Goal: Information Seeking & Learning: Learn about a topic

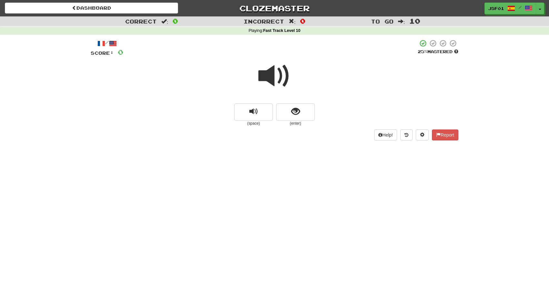
click at [273, 75] on span at bounding box center [274, 76] width 32 height 32
click at [272, 72] on span at bounding box center [274, 76] width 32 height 32
click at [293, 113] on span "show sentence" at bounding box center [295, 111] width 9 height 9
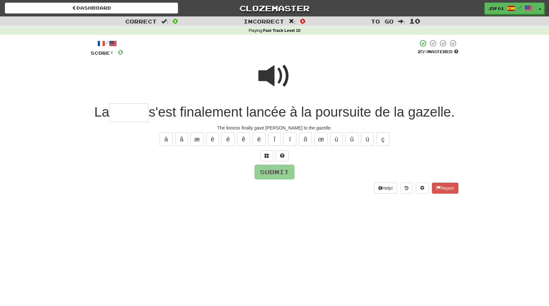
click at [276, 79] on span at bounding box center [274, 76] width 32 height 32
click at [149, 116] on input "text" at bounding box center [128, 113] width 39 height 19
type input "*"
type input "******"
click at [271, 80] on span at bounding box center [274, 76] width 32 height 32
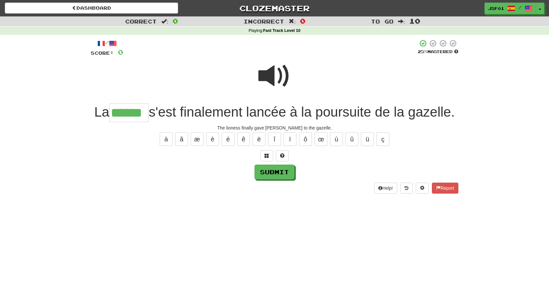
click at [270, 79] on span at bounding box center [274, 76] width 32 height 32
click at [277, 180] on button "Submit" at bounding box center [275, 172] width 40 height 15
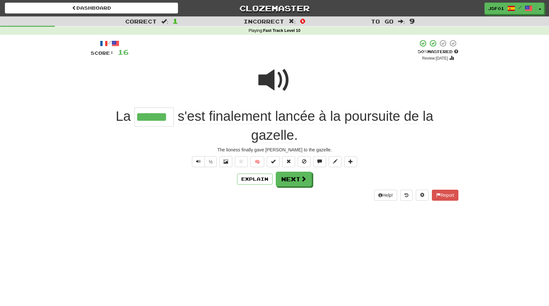
click at [281, 86] on span at bounding box center [274, 80] width 32 height 32
click at [299, 178] on button "Next" at bounding box center [294, 179] width 36 height 15
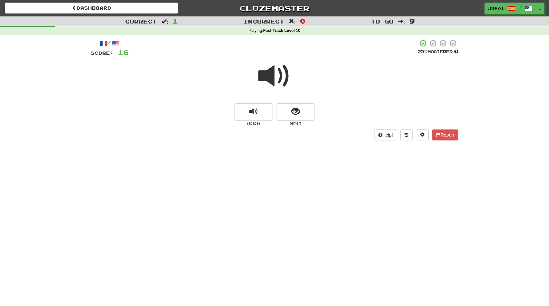
click at [278, 78] on span at bounding box center [274, 76] width 32 height 32
click at [300, 115] on span "show sentence" at bounding box center [295, 111] width 9 height 9
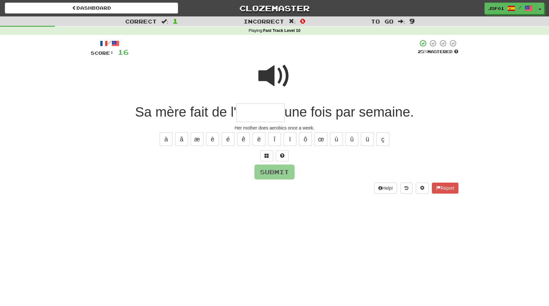
click at [256, 108] on input "text" at bounding box center [260, 113] width 48 height 19
type input "*******"
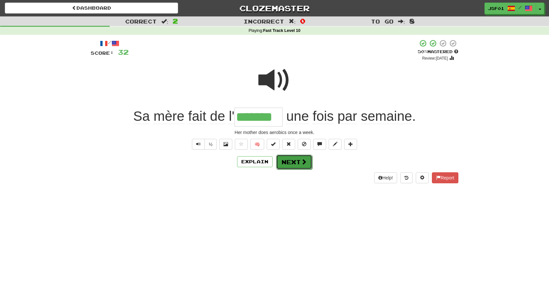
click at [295, 165] on button "Next" at bounding box center [294, 162] width 36 height 15
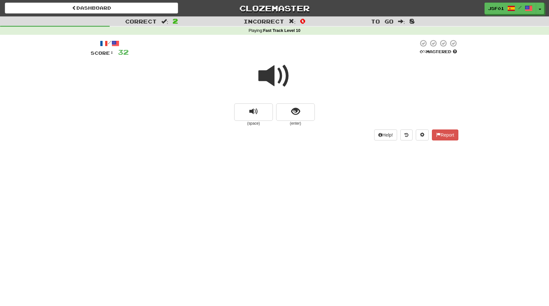
click at [271, 72] on span at bounding box center [274, 76] width 32 height 32
click at [272, 73] on span at bounding box center [274, 76] width 32 height 32
click at [303, 116] on button "show sentence" at bounding box center [295, 112] width 39 height 17
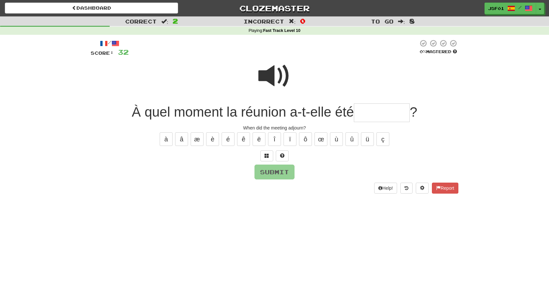
click at [368, 119] on input "text" at bounding box center [382, 113] width 56 height 19
type input "********"
click at [287, 173] on button "Submit" at bounding box center [275, 172] width 40 height 15
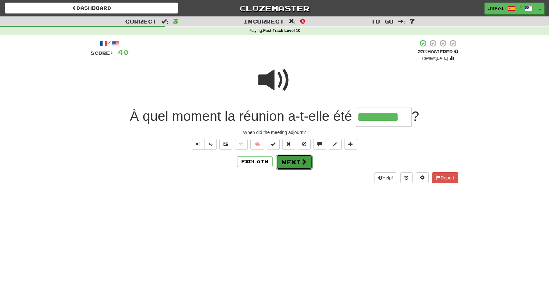
click at [292, 164] on button "Next" at bounding box center [294, 162] width 36 height 15
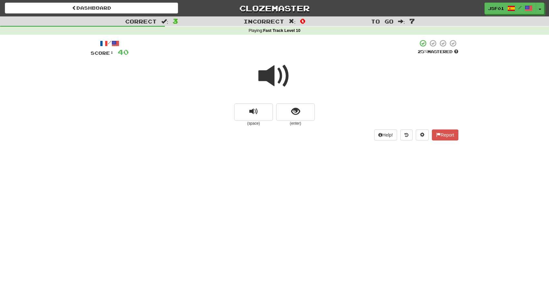
click at [279, 80] on span at bounding box center [274, 76] width 32 height 32
click at [299, 114] on span "show sentence" at bounding box center [295, 111] width 9 height 9
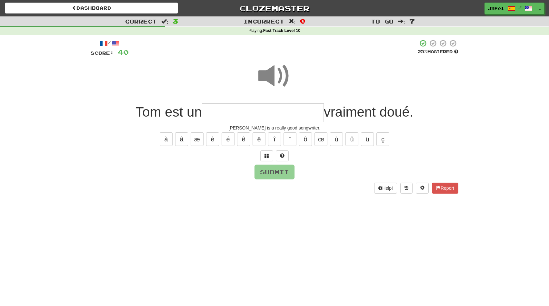
click at [248, 112] on input "text" at bounding box center [263, 113] width 122 height 19
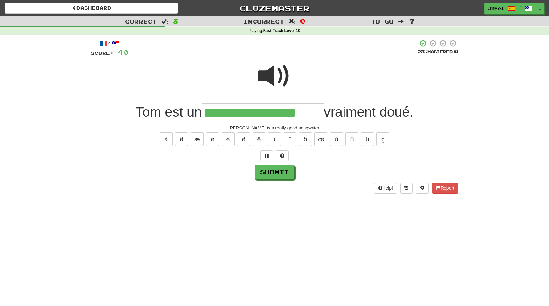
type input "**********"
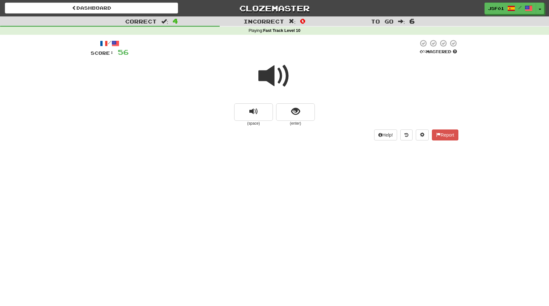
click at [284, 70] on span at bounding box center [274, 76] width 32 height 32
click at [284, 76] on span at bounding box center [274, 76] width 32 height 32
click at [300, 119] on button "show sentence" at bounding box center [295, 112] width 39 height 17
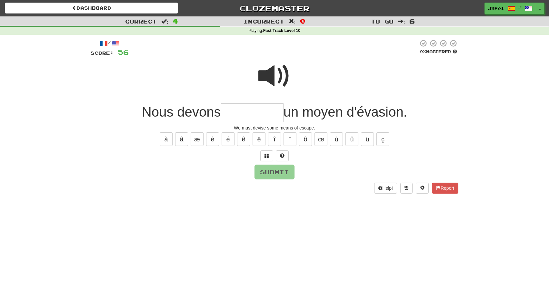
click at [284, 69] on span at bounding box center [274, 76] width 32 height 32
click at [258, 107] on input "text" at bounding box center [252, 113] width 63 height 19
click at [282, 74] on span at bounding box center [274, 76] width 32 height 32
click at [254, 110] on input "***" at bounding box center [252, 113] width 63 height 19
type input "*********"
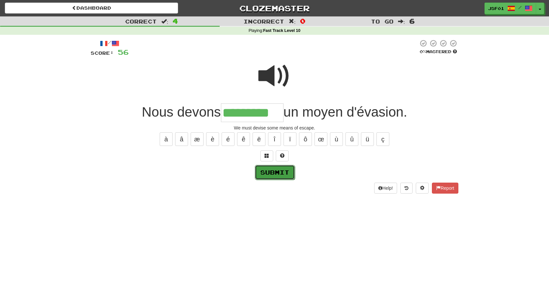
click at [277, 175] on button "Submit" at bounding box center [275, 172] width 40 height 15
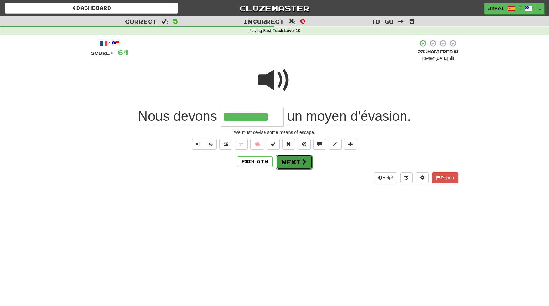
click at [303, 159] on span at bounding box center [304, 162] width 6 height 6
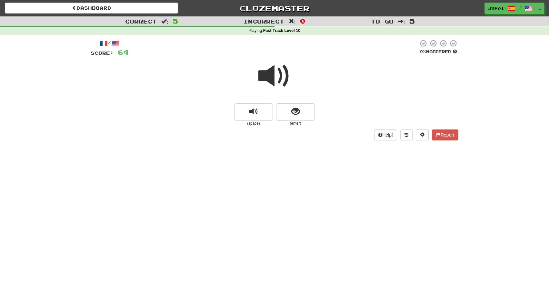
click at [273, 81] on span at bounding box center [274, 76] width 32 height 32
click at [297, 115] on span "show sentence" at bounding box center [295, 111] width 9 height 9
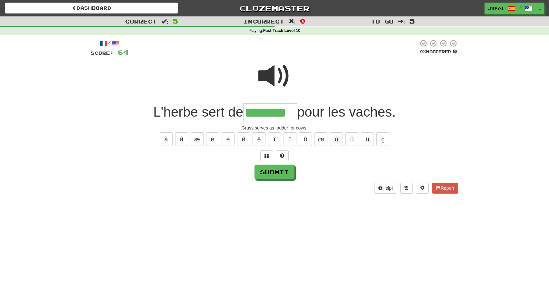
type input "********"
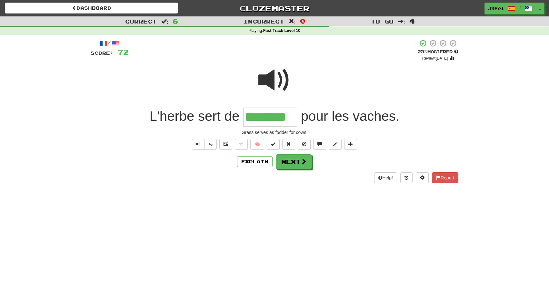
type input "********"
click at [280, 83] on span at bounding box center [274, 80] width 32 height 32
click at [300, 165] on button "Next" at bounding box center [294, 162] width 36 height 15
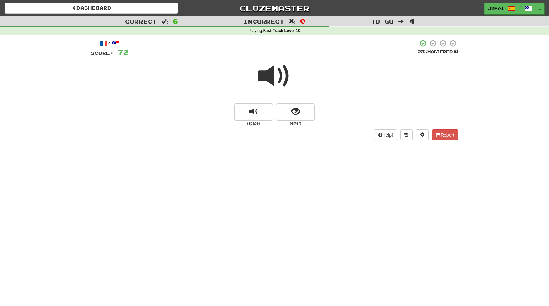
click at [283, 79] on span at bounding box center [274, 76] width 32 height 32
click at [299, 116] on span "show sentence" at bounding box center [295, 111] width 9 height 9
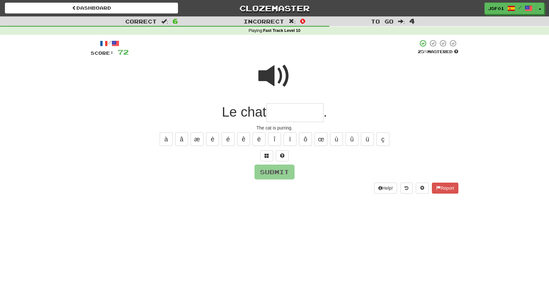
click at [297, 115] on input "text" at bounding box center [294, 113] width 57 height 19
type input "********"
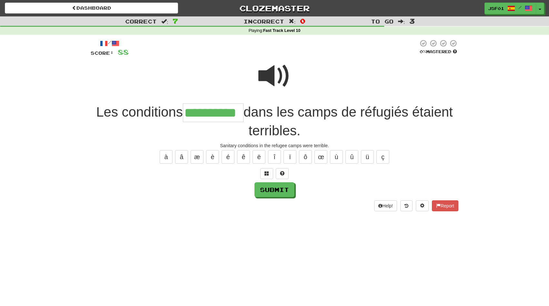
type input "**********"
click at [276, 72] on span at bounding box center [274, 76] width 32 height 32
click at [274, 194] on button "Submit" at bounding box center [275, 190] width 40 height 15
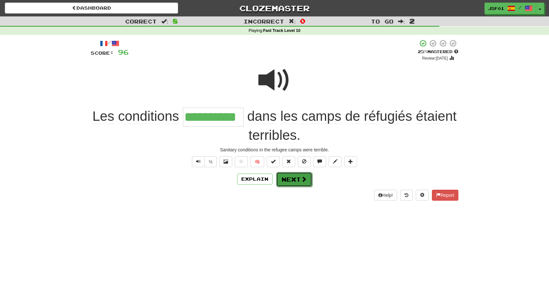
click at [298, 183] on button "Next" at bounding box center [294, 179] width 36 height 15
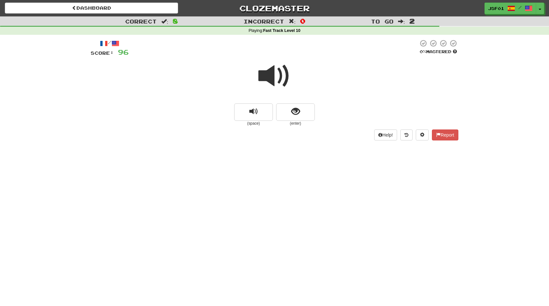
click at [271, 78] on span at bounding box center [274, 76] width 32 height 32
click at [298, 110] on span "show sentence" at bounding box center [295, 111] width 9 height 9
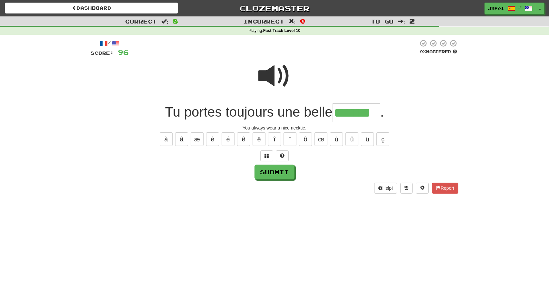
type input "*******"
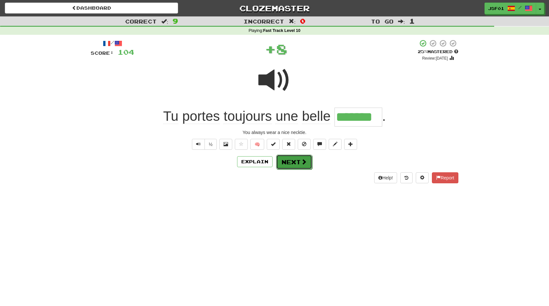
click at [289, 163] on button "Next" at bounding box center [294, 162] width 36 height 15
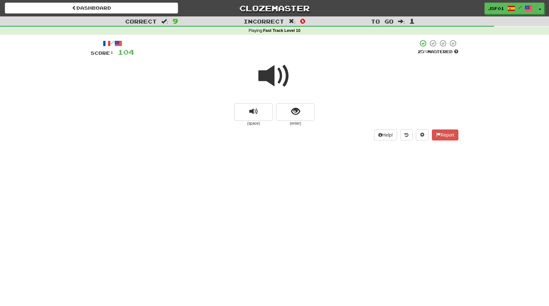
click at [280, 71] on span at bounding box center [274, 76] width 32 height 32
click at [300, 114] on button "show sentence" at bounding box center [295, 112] width 39 height 17
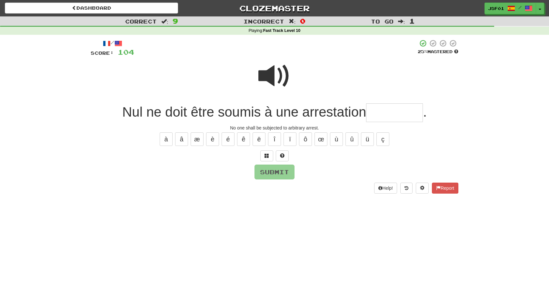
click at [272, 67] on span at bounding box center [274, 76] width 32 height 32
click at [392, 116] on input "text" at bounding box center [394, 113] width 57 height 19
type input "**********"
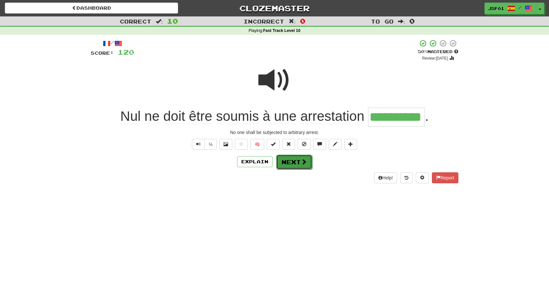
click at [295, 166] on button "Next" at bounding box center [294, 162] width 36 height 15
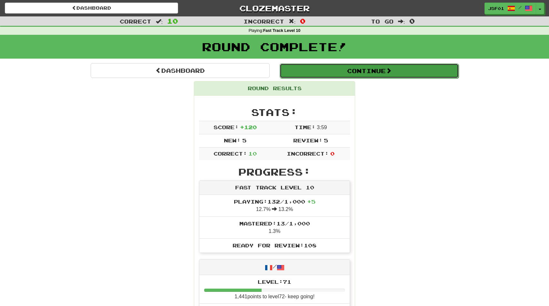
click at [374, 69] on button "Continue" at bounding box center [369, 71] width 179 height 15
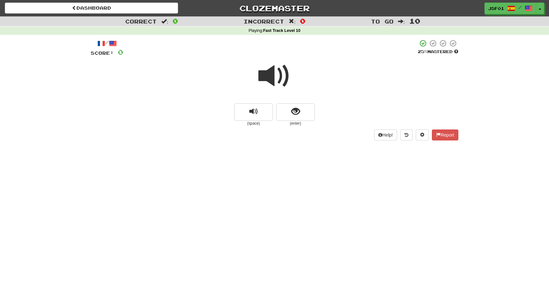
click at [271, 70] on span at bounding box center [274, 76] width 32 height 32
click at [297, 114] on span "show sentence" at bounding box center [295, 111] width 9 height 9
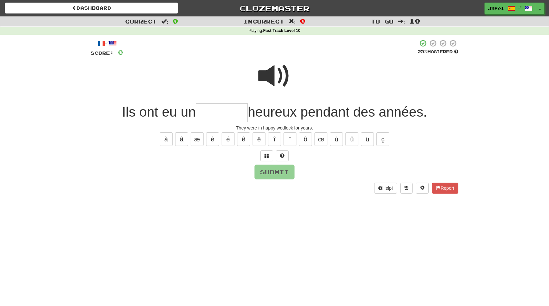
click at [226, 109] on input "text" at bounding box center [222, 113] width 52 height 19
type input "*******"
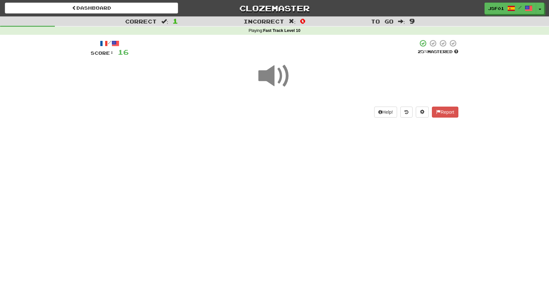
click at [284, 76] on span at bounding box center [274, 76] width 32 height 32
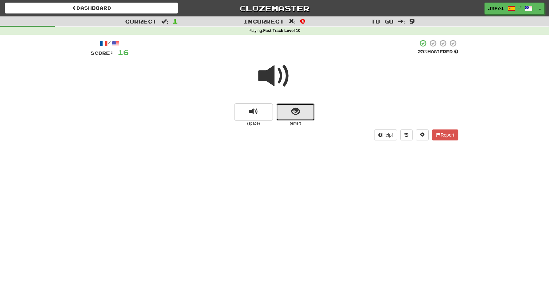
click at [299, 119] on button "show sentence" at bounding box center [295, 112] width 39 height 17
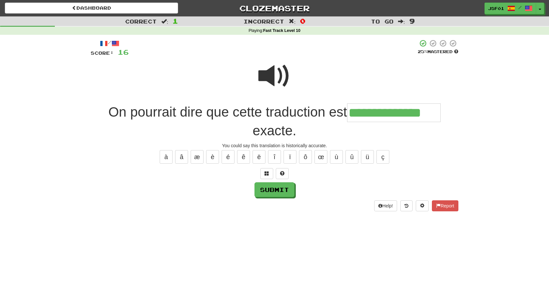
type input "**********"
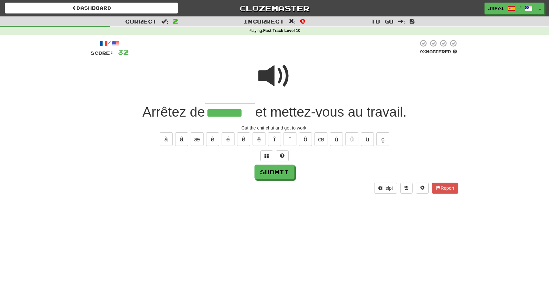
type input "*******"
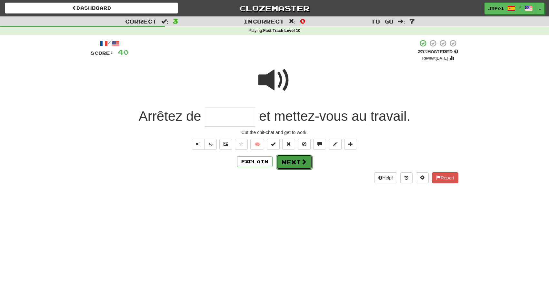
click at [288, 162] on button "Next" at bounding box center [294, 162] width 36 height 15
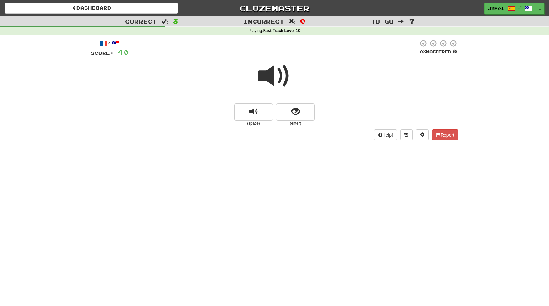
click at [275, 75] on span at bounding box center [274, 76] width 32 height 32
click at [297, 118] on button "show sentence" at bounding box center [295, 112] width 39 height 17
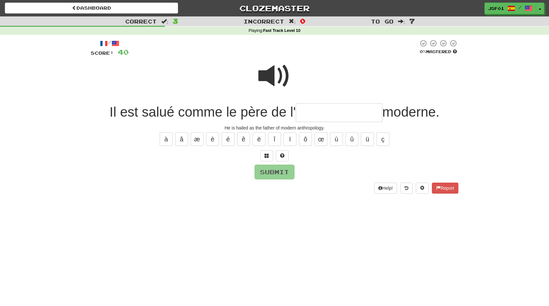
click at [321, 115] on input "text" at bounding box center [339, 113] width 86 height 19
type input "**********"
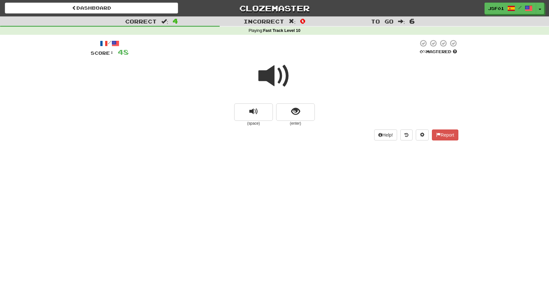
click at [268, 75] on span at bounding box center [274, 76] width 32 height 32
click at [294, 112] on span "show sentence" at bounding box center [295, 111] width 9 height 9
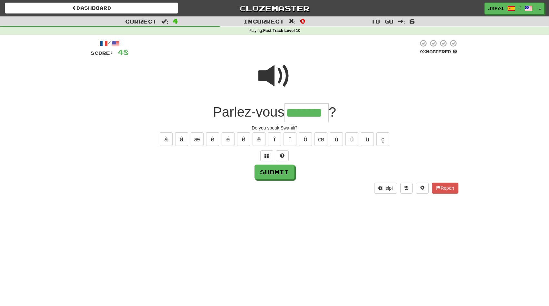
scroll to position [0, 1]
type input "*******"
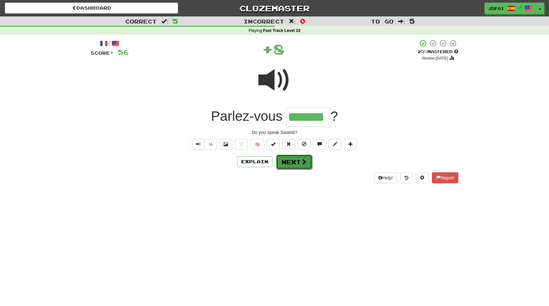
click at [292, 163] on button "Next" at bounding box center [294, 162] width 36 height 15
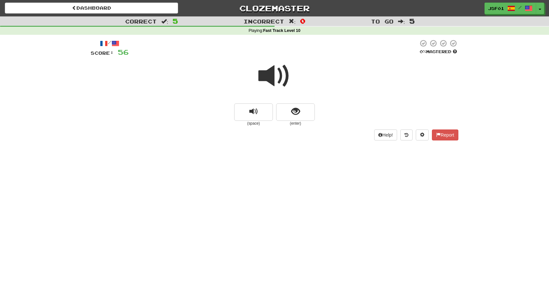
click at [283, 77] on span at bounding box center [274, 76] width 32 height 32
click at [302, 112] on button "show sentence" at bounding box center [295, 112] width 39 height 17
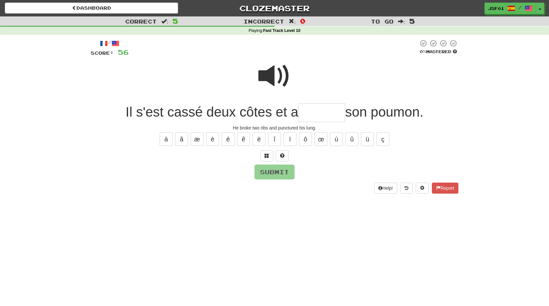
click at [279, 79] on span at bounding box center [274, 76] width 32 height 32
click at [321, 116] on input "text" at bounding box center [321, 113] width 47 height 19
click at [283, 77] on span at bounding box center [274, 76] width 32 height 32
click at [307, 108] on input "text" at bounding box center [321, 113] width 47 height 19
type input "*******"
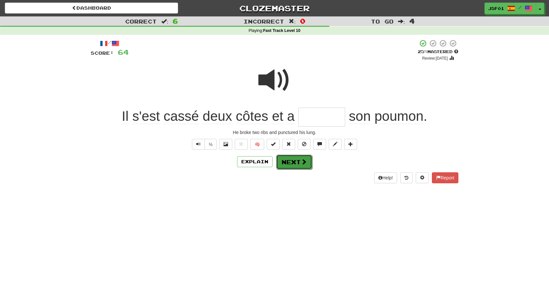
click at [293, 165] on button "Next" at bounding box center [294, 162] width 36 height 15
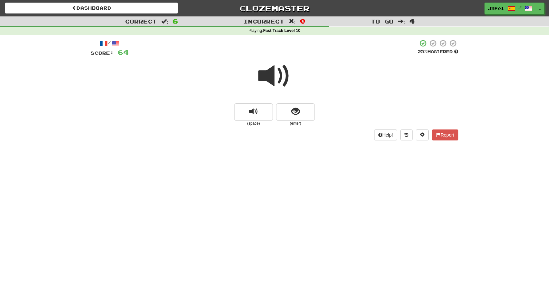
click at [278, 78] on span at bounding box center [274, 76] width 32 height 32
click at [279, 77] on span at bounding box center [274, 76] width 32 height 32
click at [273, 73] on span at bounding box center [274, 76] width 32 height 32
click at [293, 111] on span "show sentence" at bounding box center [295, 111] width 9 height 9
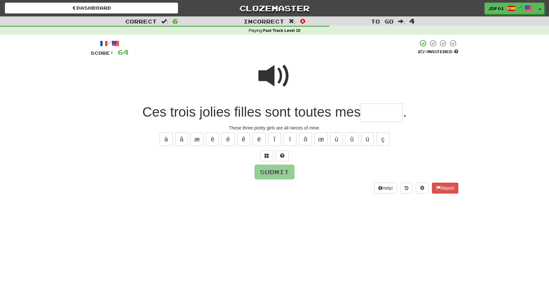
click at [274, 77] on span at bounding box center [274, 76] width 32 height 32
click at [379, 114] on input "text" at bounding box center [382, 113] width 42 height 19
type input "******"
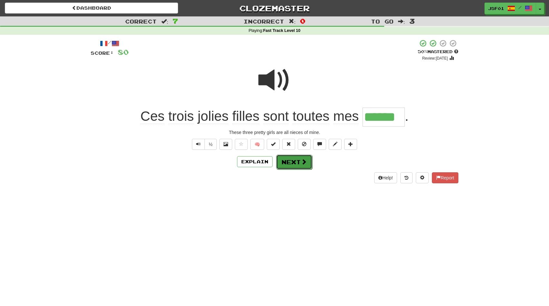
click at [300, 160] on button "Next" at bounding box center [294, 162] width 36 height 15
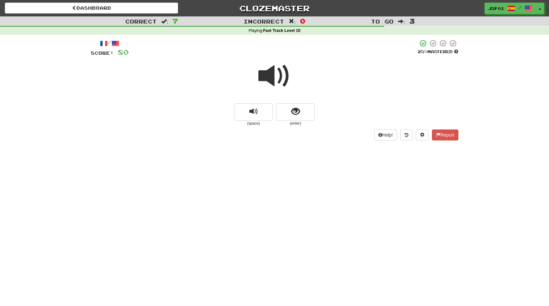
click at [281, 80] on span at bounding box center [274, 76] width 32 height 32
click at [304, 114] on button "show sentence" at bounding box center [295, 112] width 39 height 17
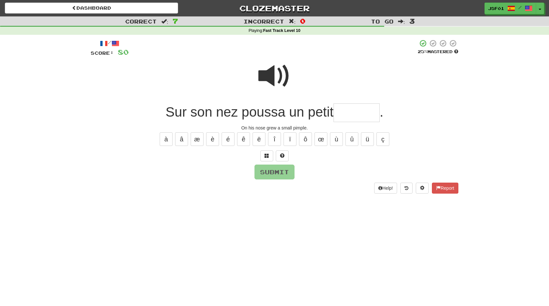
click at [284, 71] on span at bounding box center [274, 76] width 32 height 32
click at [355, 112] on input "text" at bounding box center [356, 113] width 46 height 19
type input "******"
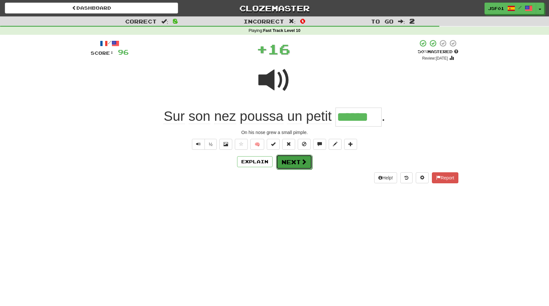
click at [291, 167] on button "Next" at bounding box center [294, 162] width 36 height 15
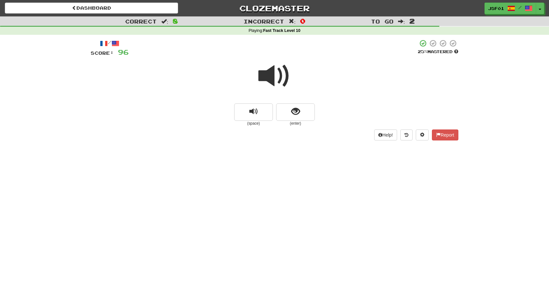
click at [280, 77] on span at bounding box center [274, 76] width 32 height 32
click at [295, 118] on button "show sentence" at bounding box center [295, 112] width 39 height 17
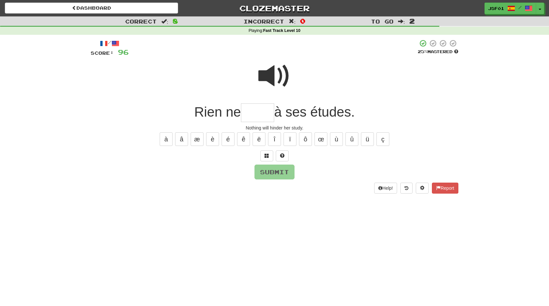
click at [257, 115] on input "text" at bounding box center [257, 113] width 33 height 19
type input "*****"
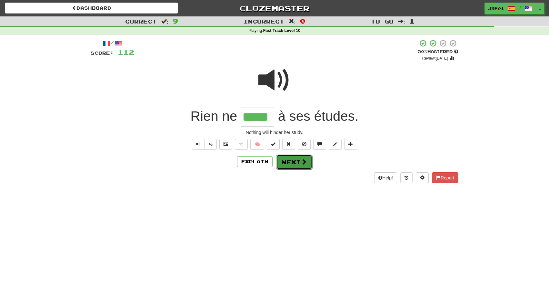
click at [293, 159] on button "Next" at bounding box center [294, 162] width 36 height 15
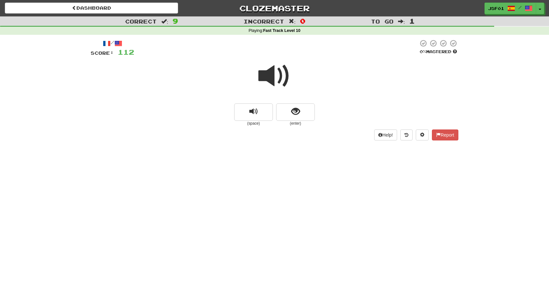
click at [280, 82] on span at bounding box center [274, 76] width 32 height 32
click at [300, 109] on button "show sentence" at bounding box center [295, 112] width 39 height 17
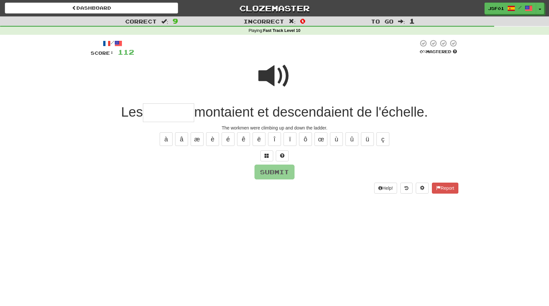
click at [275, 75] on span at bounding box center [274, 76] width 32 height 32
click at [273, 73] on span at bounding box center [274, 76] width 32 height 32
click at [152, 119] on input "text" at bounding box center [168, 113] width 51 height 19
type input "********"
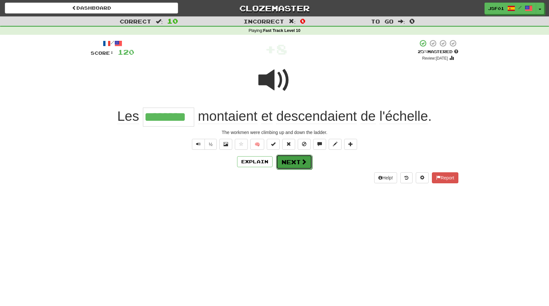
click at [299, 164] on button "Next" at bounding box center [294, 162] width 36 height 15
